Goal: Communication & Community: Participate in discussion

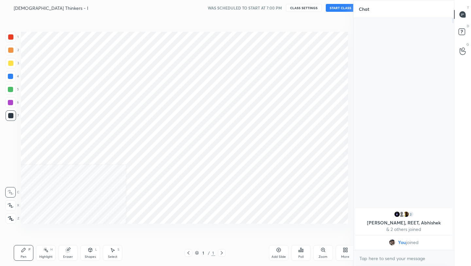
scroll to position [32501, 32398]
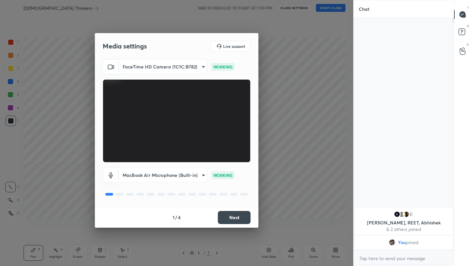
click at [228, 215] on button "Next" at bounding box center [234, 217] width 33 height 13
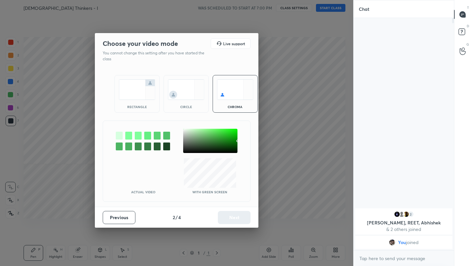
click at [142, 99] on img at bounding box center [137, 89] width 37 height 21
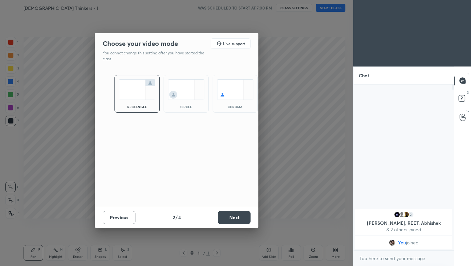
scroll to position [2, 2]
click at [234, 218] on button "Next" at bounding box center [234, 217] width 33 height 13
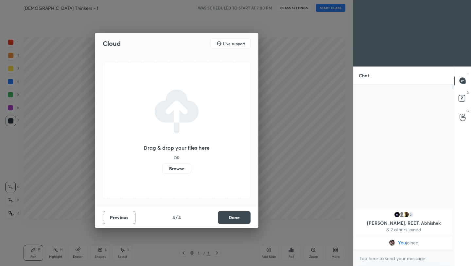
click at [234, 218] on button "Done" at bounding box center [234, 217] width 33 height 13
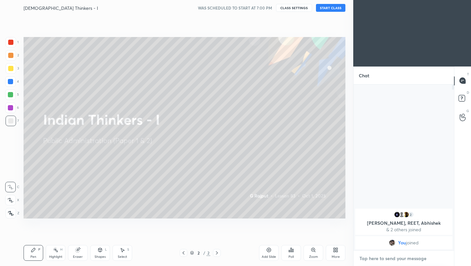
type textarea "x"
click at [398, 258] on textarea at bounding box center [404, 258] width 90 height 10
type textarea "S"
type textarea "x"
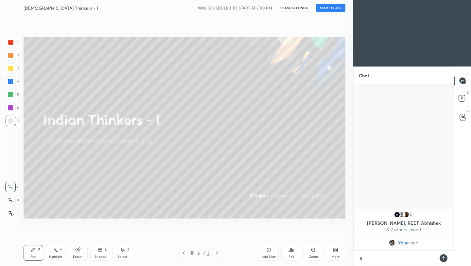
type textarea "So"
type textarea "x"
type textarea "Soa"
type textarea "x"
type textarea "Soar"
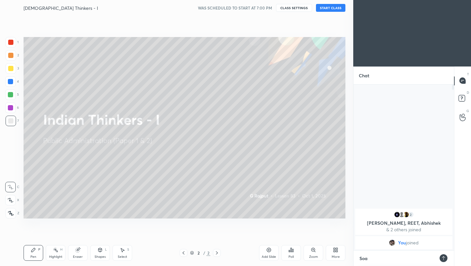
type textarea "x"
type textarea "Soar"
type textarea "x"
type textarea "Soar t"
type textarea "x"
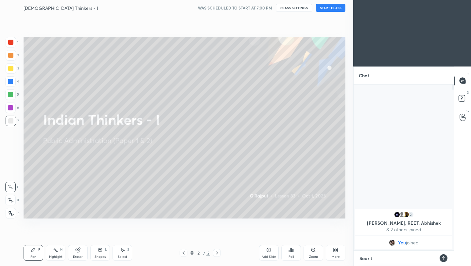
type textarea "Soar th"
type textarea "x"
type textarea "Soar thr"
type textarea "x"
type textarea "Soar thro"
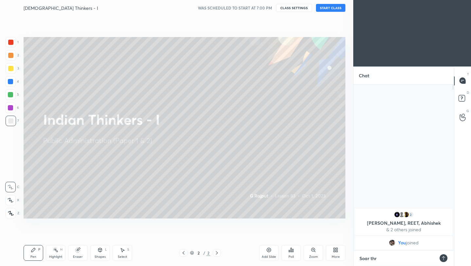
type textarea "x"
type textarea "Soar throa"
type textarea "x"
type textarea "Soar throat"
type textarea "x"
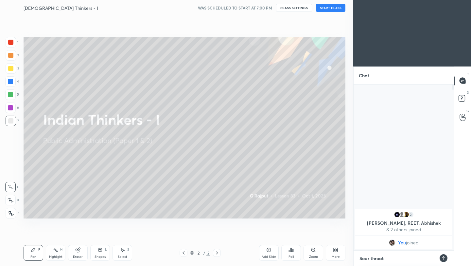
type textarea "Soar throat."
type textarea "x"
type textarea "Soar throat.n"
type textarea "x"
type textarea "Soar [DOMAIN_NAME]"
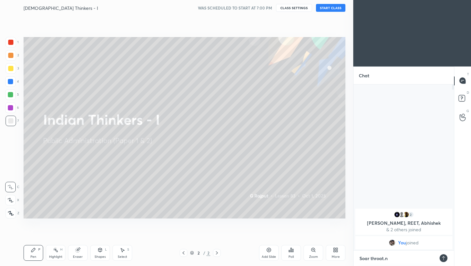
type textarea "x"
type textarea "Soar [DOMAIN_NAME]"
type textarea "x"
type textarea "Soar [DOMAIN_NAME] p"
type textarea "x"
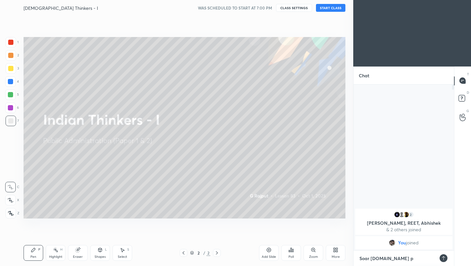
type textarea "Soar [DOMAIN_NAME] pu"
type textarea "x"
type textarea "Soar [DOMAIN_NAME] pub"
type textarea "x"
type textarea "Soar [DOMAIN_NAME] pub"
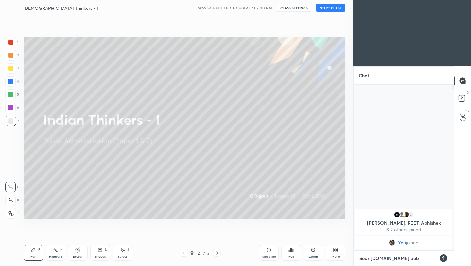
type textarea "x"
type textarea "Soar [DOMAIN_NAME] pub a"
type textarea "x"
type textarea "Soar [DOMAIN_NAME] pub ad"
type textarea "x"
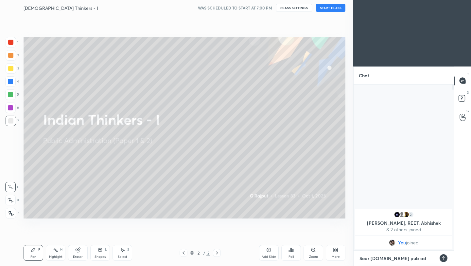
type textarea "Soar [DOMAIN_NAME] pub ad"
type textarea "x"
type textarea "Soar [DOMAIN_NAME] pub ad c"
type textarea "x"
type textarea "Soar [DOMAIN_NAME] pub ad cl"
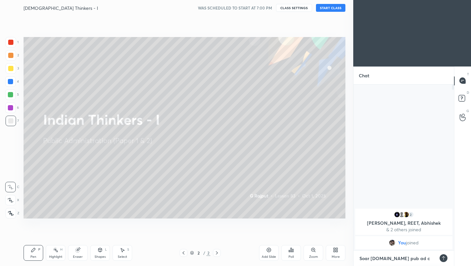
type textarea "x"
type textarea "Soar [DOMAIN_NAME] pub ad cla"
type textarea "x"
type textarea "Soar [DOMAIN_NAME] pub ad clas"
type textarea "x"
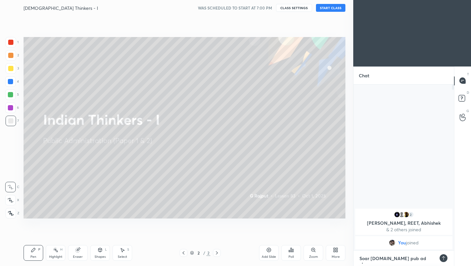
type textarea "Soar [DOMAIN_NAME] pub ad class"
type textarea "x"
type textarea "Soar [DOMAIN_NAME] pub ad class"
type textarea "x"
type textarea "Soar [DOMAIN_NAME] pub ad class t"
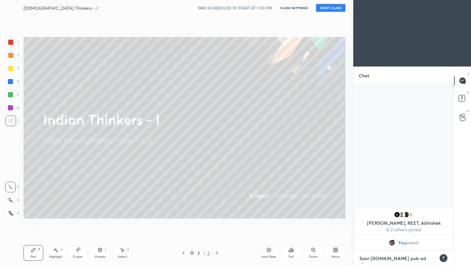
type textarea "x"
type textarea "Soar [DOMAIN_NAME] pub ad class to"
type textarea "x"
type textarea "Soar [DOMAIN_NAME] pub ad class [PERSON_NAME]"
type textarea "x"
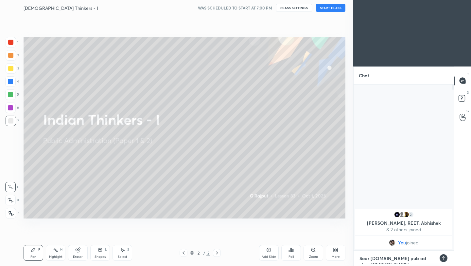
type textarea "Soar [DOMAIN_NAME] pub ad class toda"
type textarea "x"
type textarea "Soar [DOMAIN_NAME] pub ad class [DATE]"
type textarea "x"
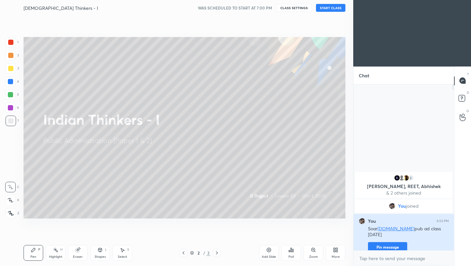
click at [397, 242] on button "Pin message" at bounding box center [387, 247] width 39 height 10
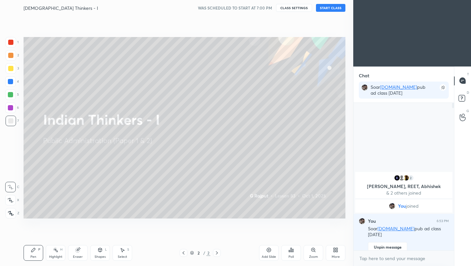
click at [326, 7] on button "START CLASS" at bounding box center [330, 8] width 29 height 8
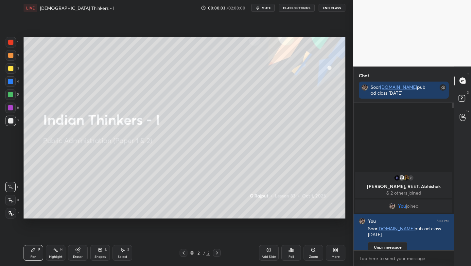
click at [328, 8] on button "End Class" at bounding box center [332, 8] width 27 height 8
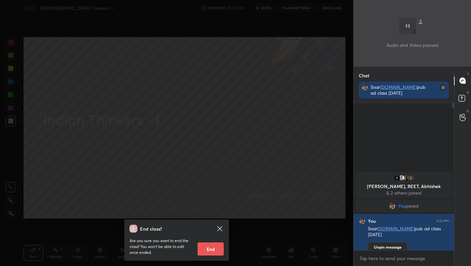
click at [210, 250] on button "End" at bounding box center [211, 248] width 26 height 13
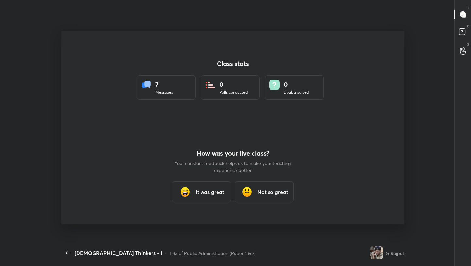
scroll to position [0, 0]
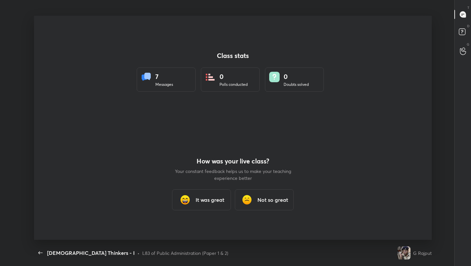
click at [206, 202] on h3 "It was great" at bounding box center [210, 200] width 29 height 8
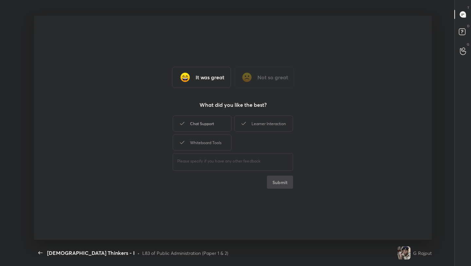
click at [225, 120] on div "Chat Support" at bounding box center [202, 123] width 59 height 16
click at [267, 121] on div "Learner Interaction" at bounding box center [263, 123] width 59 height 16
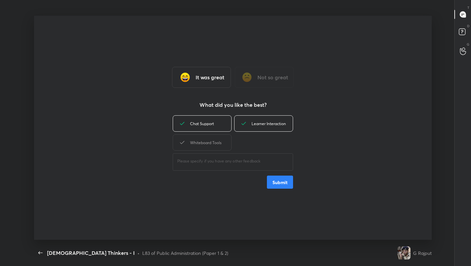
click at [221, 134] on div "Chat Support Learner Interaction Whiteboard Tools" at bounding box center [233, 133] width 120 height 38
click at [223, 141] on div "Whiteboard Tools" at bounding box center [202, 142] width 59 height 16
click at [293, 188] on button "Submit" at bounding box center [280, 181] width 26 height 13
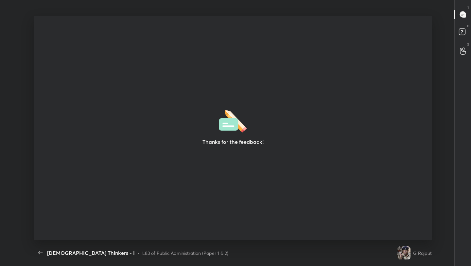
type textarea "x"
